Goal: Find specific page/section: Find specific page/section

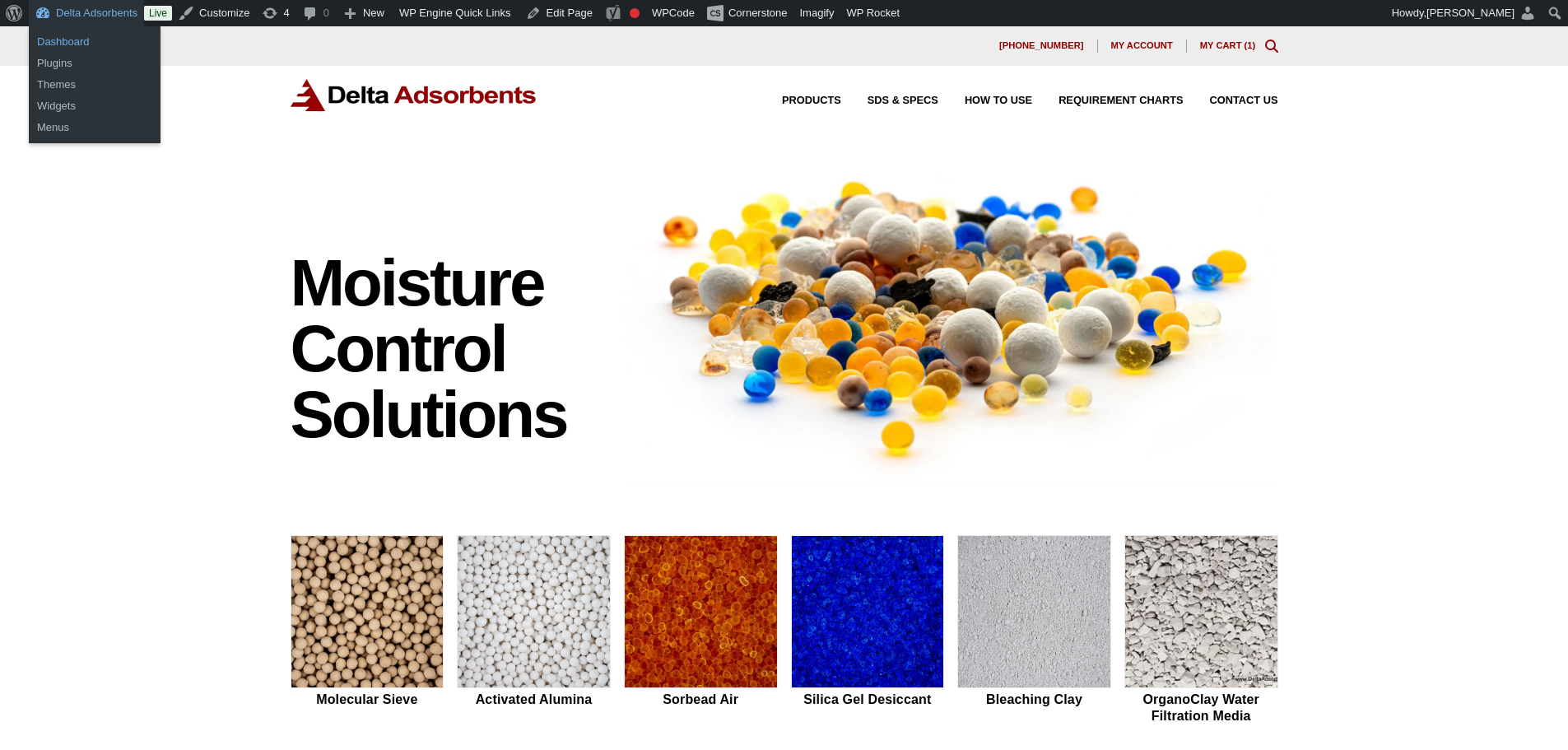
click at [69, 47] on link "Dashboard" at bounding box center [94, 42] width 131 height 21
click at [65, 42] on link "Dashboard" at bounding box center [94, 42] width 131 height 21
